Goal: Information Seeking & Learning: Find specific fact

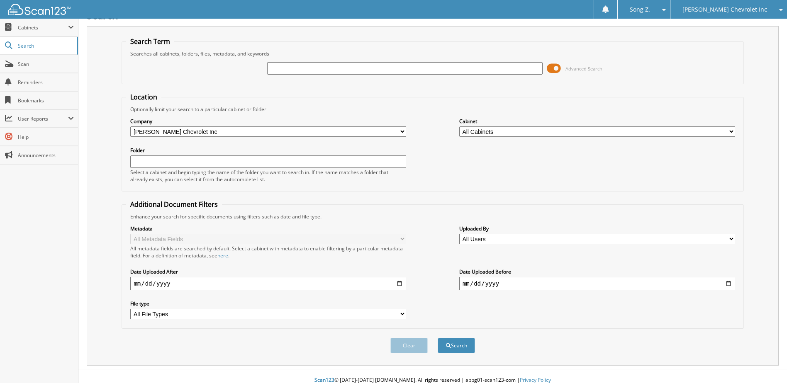
scroll to position [22, 0]
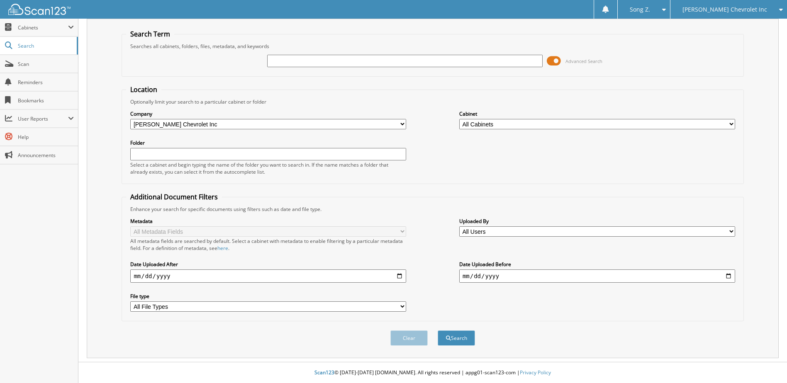
click at [334, 62] on input "text" at bounding box center [405, 61] width 276 height 12
type input "235691"
click at [450, 338] on button "Search" at bounding box center [456, 338] width 37 height 15
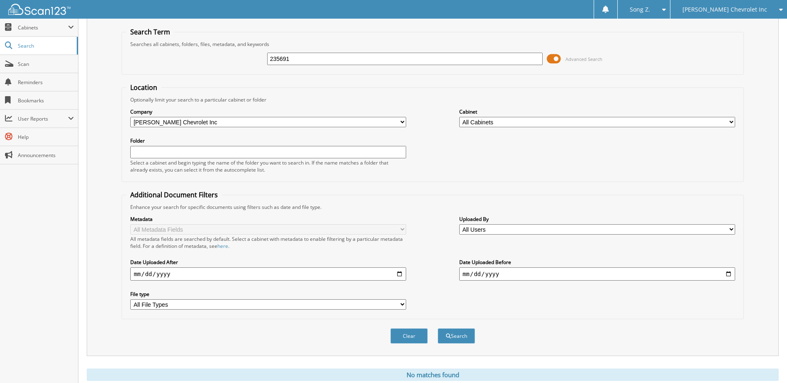
scroll to position [10, 0]
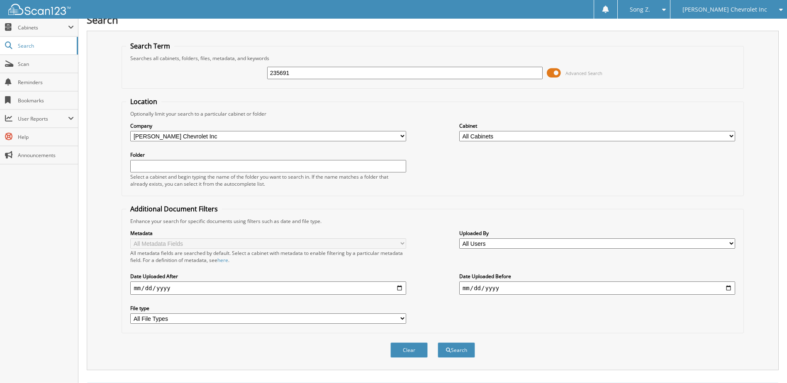
click at [752, 3] on div "[PERSON_NAME] Chevrolet Inc" at bounding box center [729, 9] width 108 height 19
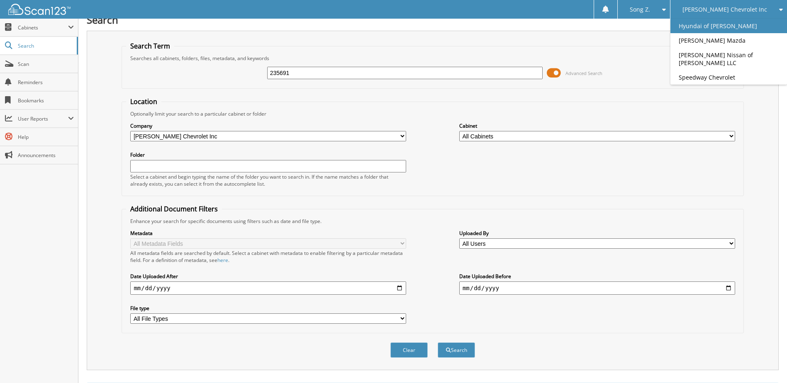
click at [747, 24] on link "Hyundai of [PERSON_NAME]" at bounding box center [728, 26] width 117 height 15
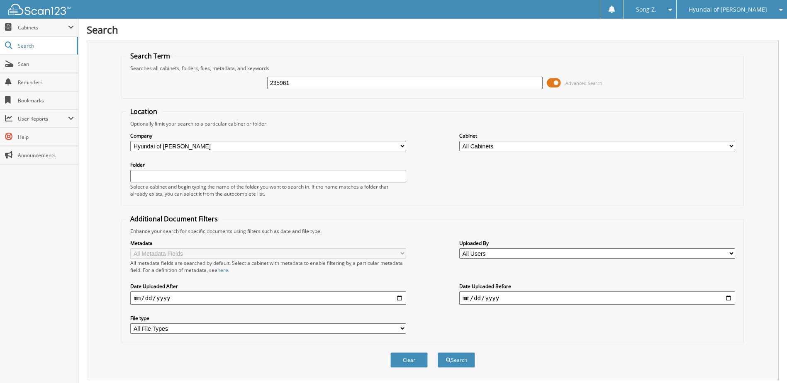
type input "235961"
click at [438, 353] on button "Search" at bounding box center [456, 360] width 37 height 15
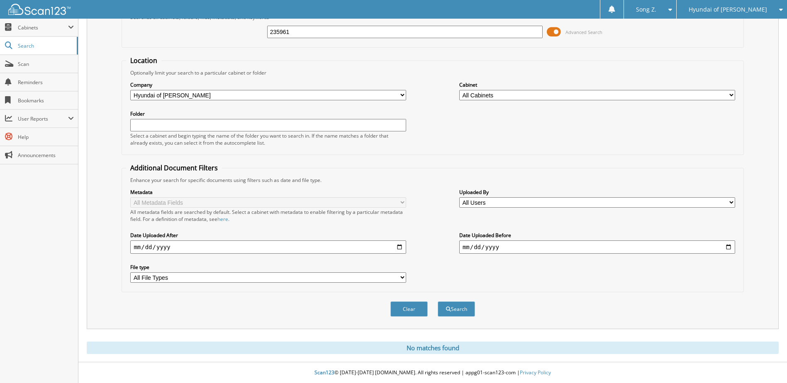
scroll to position [51, 0]
click at [451, 308] on button "Search" at bounding box center [456, 309] width 37 height 15
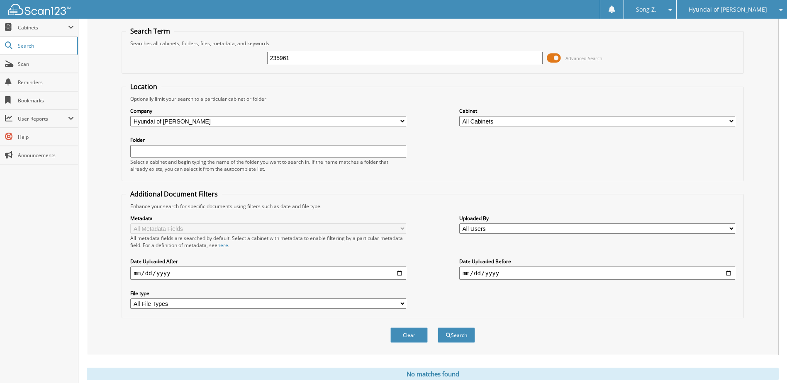
scroll to position [10, 0]
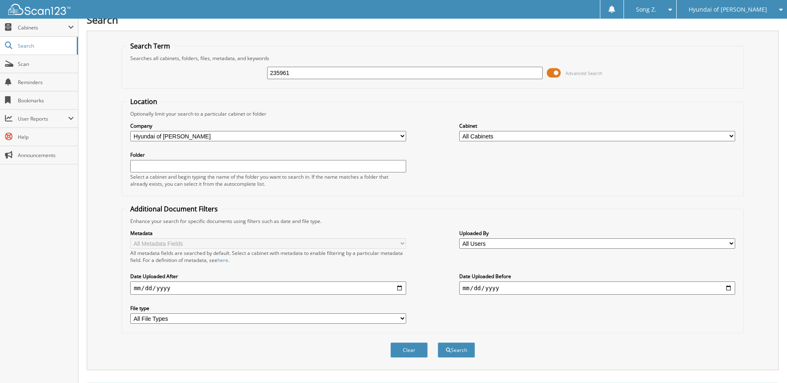
drag, startPoint x: 303, startPoint y: 72, endPoint x: 109, endPoint y: 63, distance: 194.3
click at [109, 63] on div "Search Term Searches all cabinets, folders, files, metadata, and keywords 23596…" at bounding box center [433, 201] width 692 height 340
type input "70273"
click at [438, 343] on button "Search" at bounding box center [456, 350] width 37 height 15
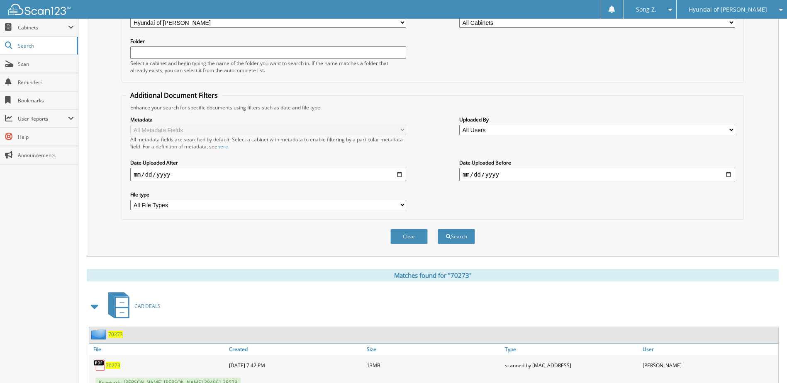
scroll to position [249, 0]
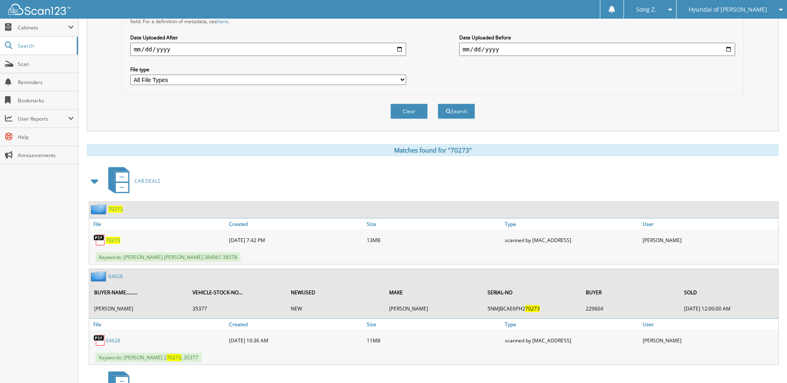
click at [119, 208] on span "70273" at bounding box center [115, 209] width 15 height 7
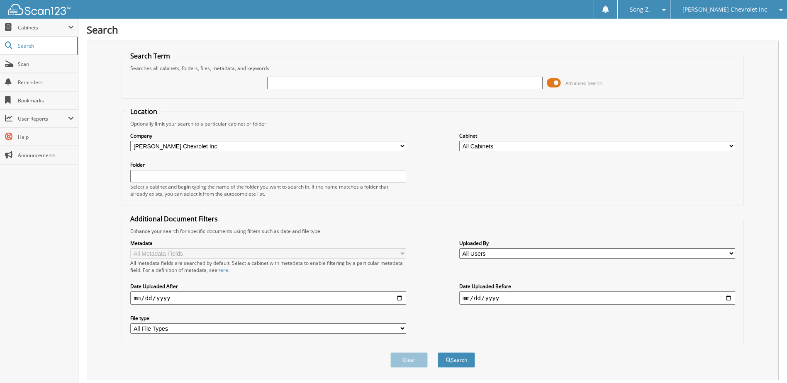
click at [283, 81] on input "text" at bounding box center [405, 83] width 276 height 12
type input "XIAOBO"
click at [438, 353] on button "Search" at bounding box center [456, 360] width 37 height 15
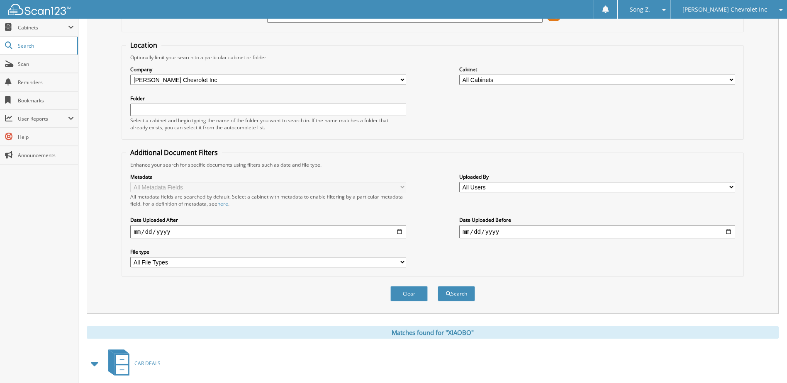
scroll to position [156, 0]
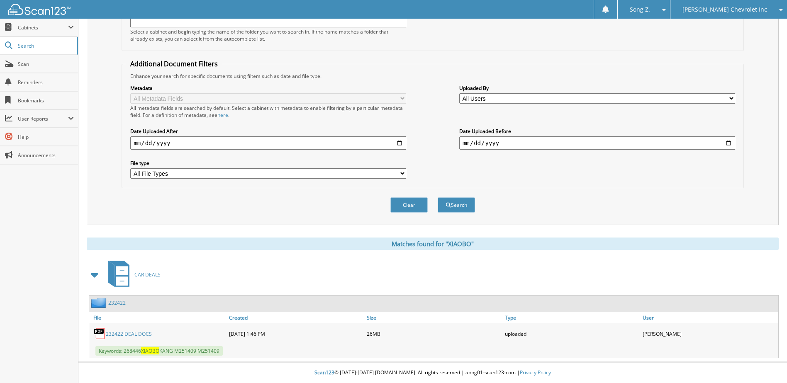
click at [117, 302] on link "232422" at bounding box center [116, 303] width 17 height 7
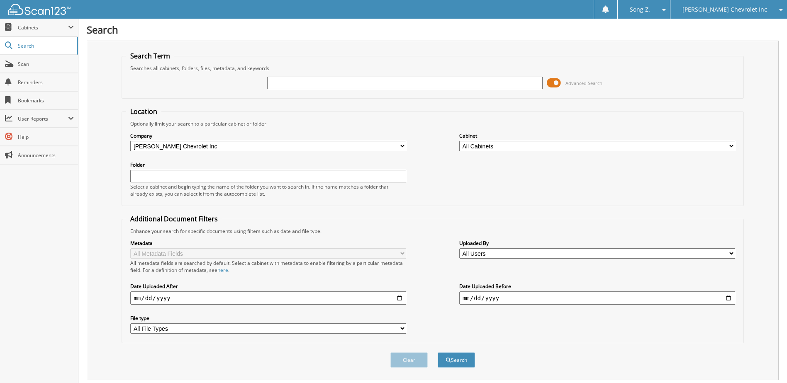
click at [316, 83] on input "text" at bounding box center [405, 83] width 276 height 12
type input "232485"
click at [438, 353] on button "Search" at bounding box center [456, 360] width 37 height 15
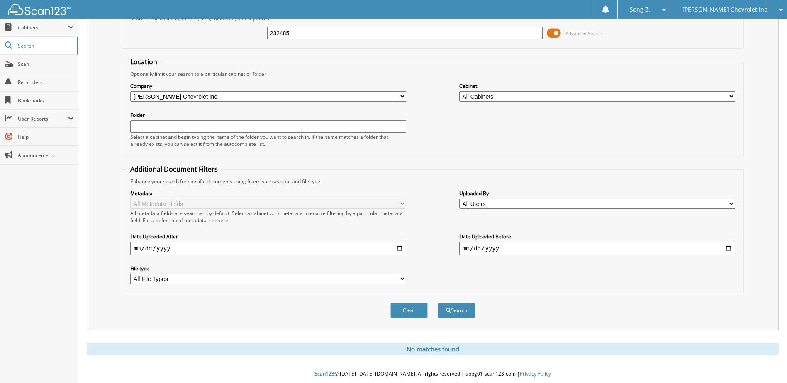
scroll to position [51, 0]
click at [475, 310] on button "Search" at bounding box center [456, 309] width 37 height 15
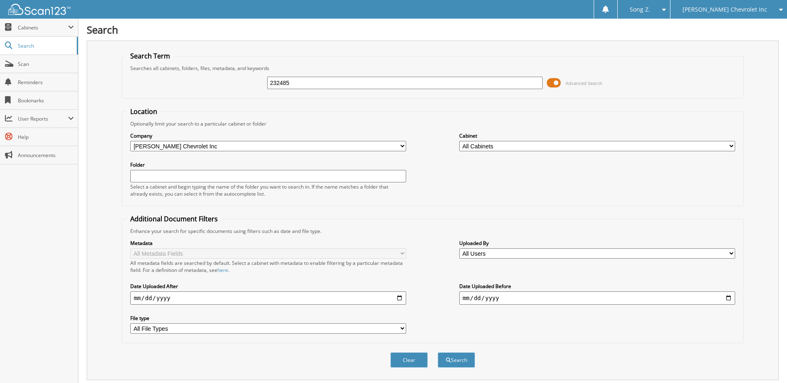
click at [307, 85] on input "232485" at bounding box center [405, 83] width 276 height 12
type input "268610"
click at [438, 353] on button "Search" at bounding box center [456, 360] width 37 height 15
click at [316, 85] on input "268610" at bounding box center [405, 83] width 276 height 12
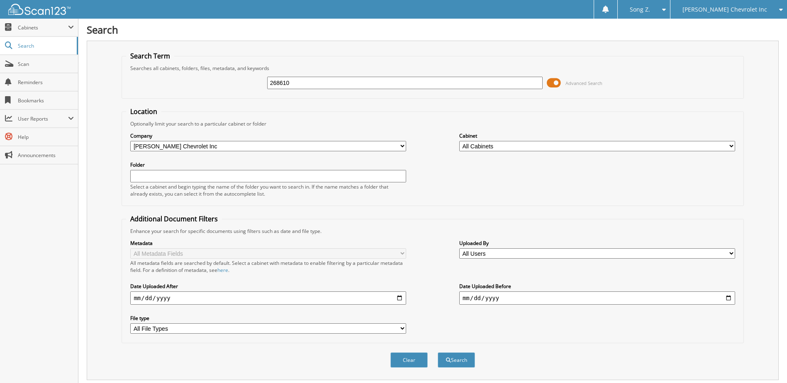
drag, startPoint x: 299, startPoint y: 84, endPoint x: 201, endPoint y: 79, distance: 98.5
click at [201, 79] on div "268610 Advanced Search" at bounding box center [432, 83] width 613 height 22
type input "232485"
click at [438, 353] on button "Search" at bounding box center [456, 360] width 37 height 15
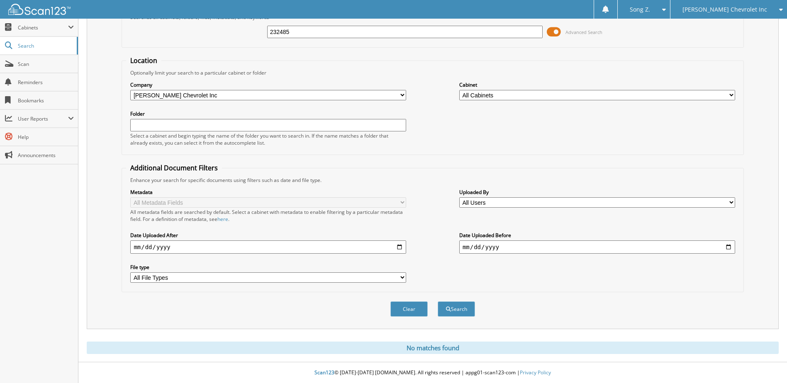
scroll to position [51, 0]
click at [39, 31] on span "Cabinets" at bounding box center [39, 28] width 78 height 18
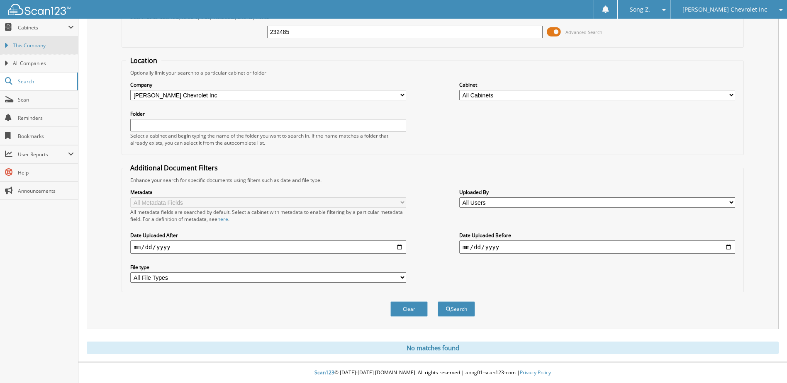
click at [33, 50] on link "This Company" at bounding box center [39, 46] width 78 height 18
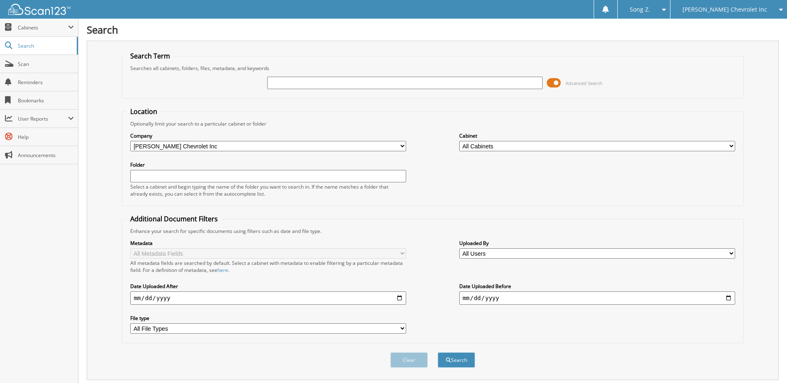
click at [279, 81] on input "text" at bounding box center [405, 83] width 276 height 12
click at [283, 86] on input "text" at bounding box center [405, 83] width 276 height 12
type input "232485"
click at [438, 353] on button "Search" at bounding box center [456, 360] width 37 height 15
